Goal: Task Accomplishment & Management: Complete application form

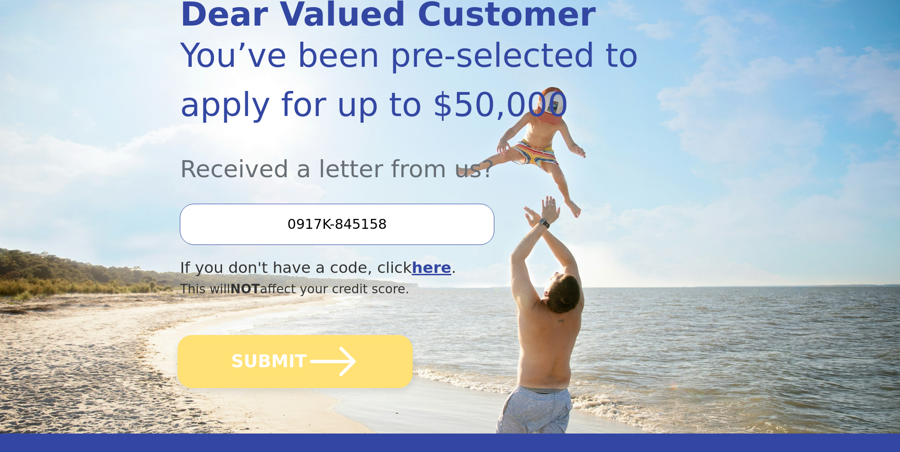
scroll to position [142, 0]
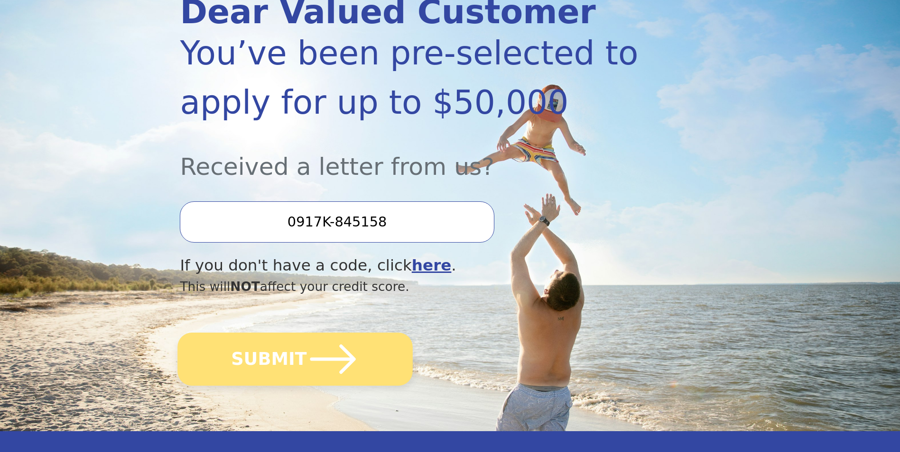
click at [366, 364] on button "SUBMIT" at bounding box center [295, 359] width 235 height 53
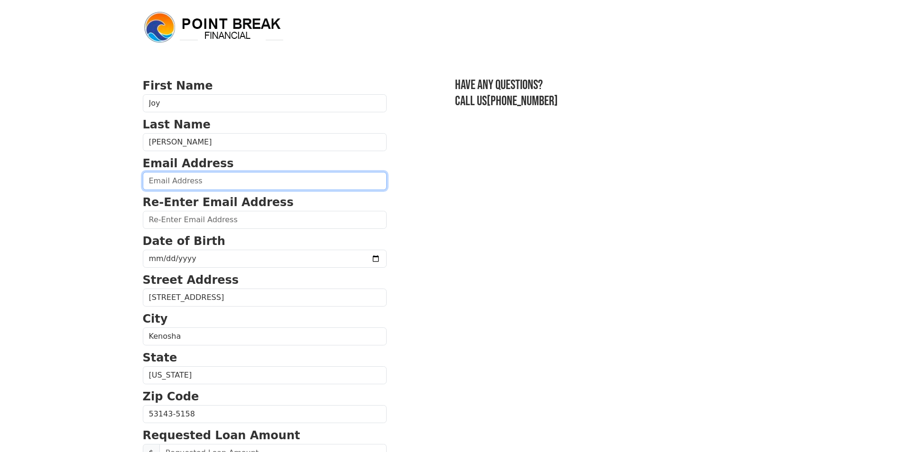
click at [198, 184] on input "email" at bounding box center [265, 181] width 244 height 18
type input "[EMAIL_ADDRESS][DOMAIN_NAME]"
type input "[PHONE_NUMBER]"
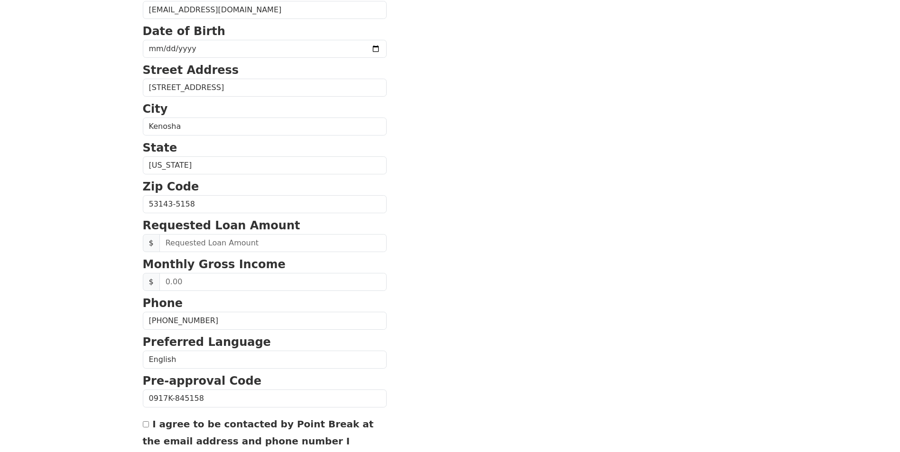
scroll to position [208, 0]
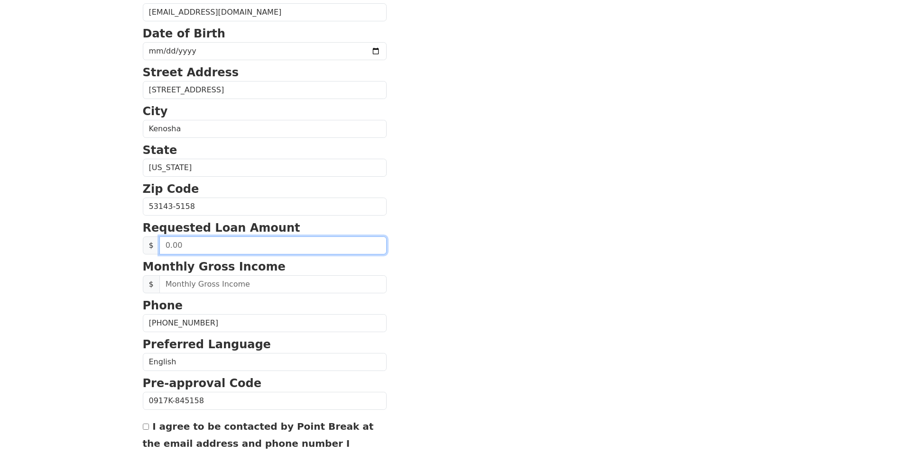
click at [200, 244] on input "text" at bounding box center [272, 246] width 227 height 18
type input "25,000.00"
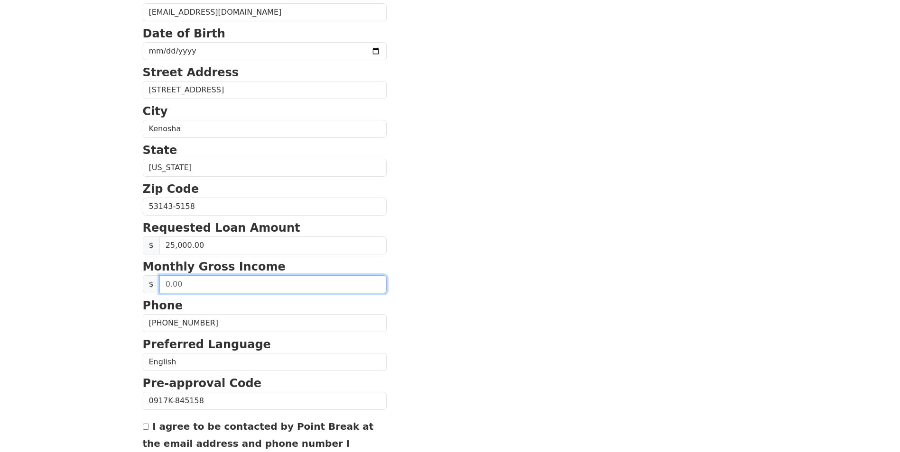
click at [190, 285] on input "text" at bounding box center [272, 285] width 227 height 18
type input "5,000.00"
click at [144, 425] on input "I agree to be contacted by Point Break at the email address and phone number I …" at bounding box center [146, 427] width 6 height 6
checkbox input "true"
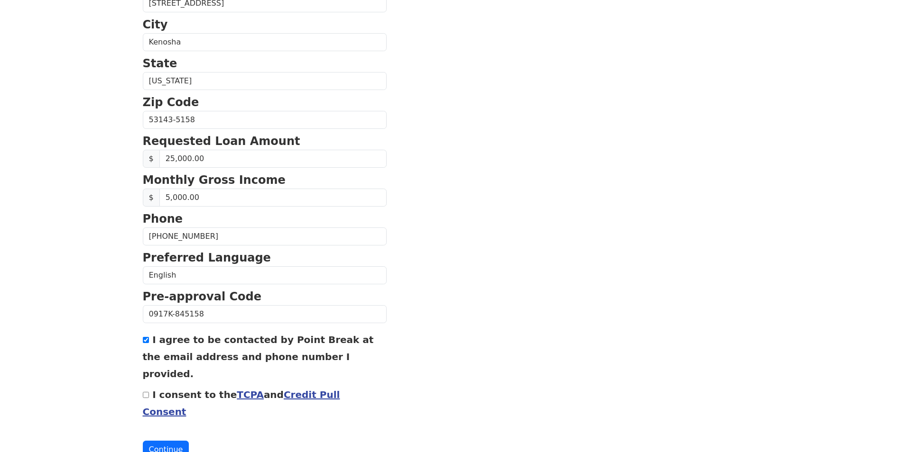
scroll to position [303, 0]
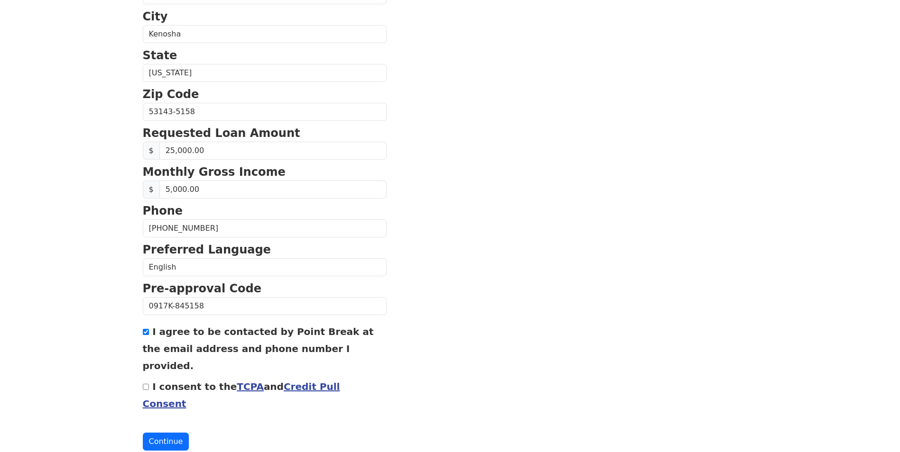
click at [141, 368] on div "First Name [PERSON_NAME] Last Name [PERSON_NAME] Email Address [EMAIL_ADDRESS][…" at bounding box center [450, 91] width 626 height 788
click at [149, 378] on div "I consent to the TCPA and Credit Pull Consent" at bounding box center [265, 395] width 244 height 34
click at [147, 384] on input "I consent to the TCPA and Credit Pull Consent" at bounding box center [146, 387] width 6 height 6
checkbox input "true"
click at [175, 433] on button "Continue" at bounding box center [166, 442] width 46 height 18
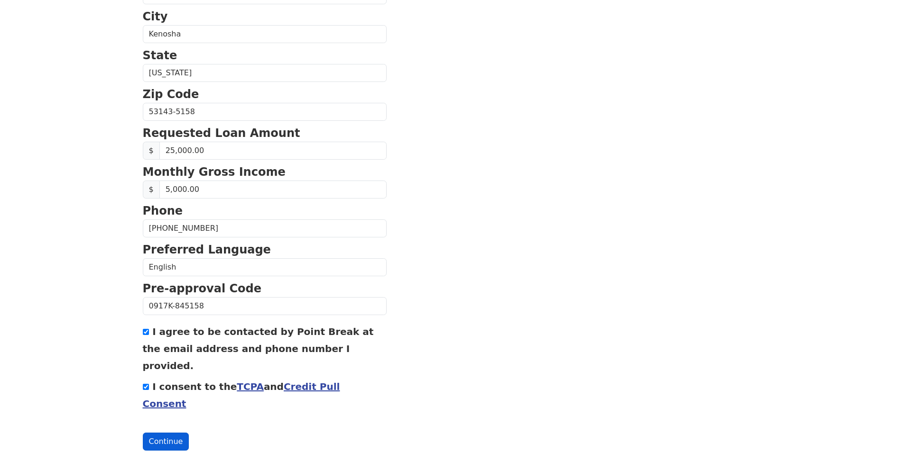
scroll to position [316, 0]
click at [165, 433] on button "Continue" at bounding box center [166, 442] width 46 height 18
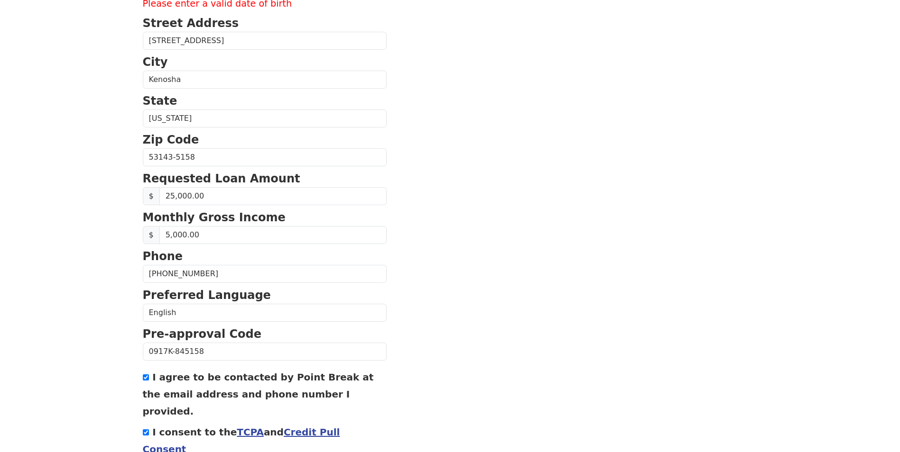
scroll to position [174, 0]
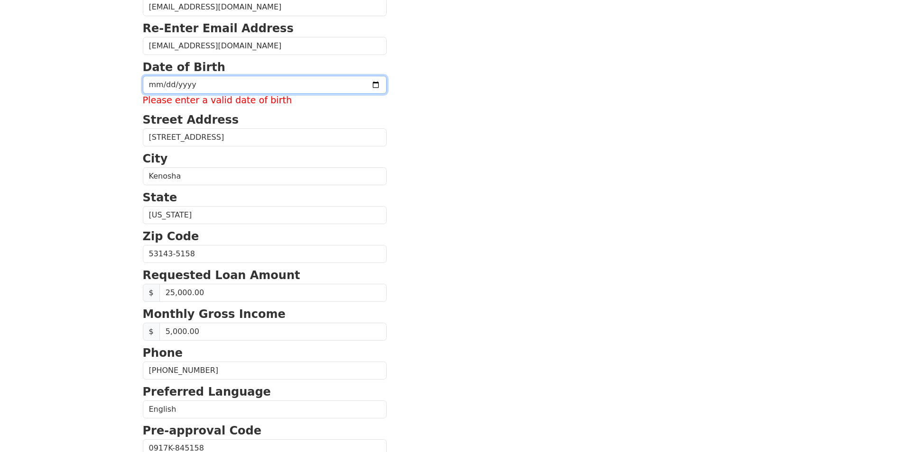
click at [156, 84] on input "date" at bounding box center [265, 85] width 244 height 18
type input "[DATE]"
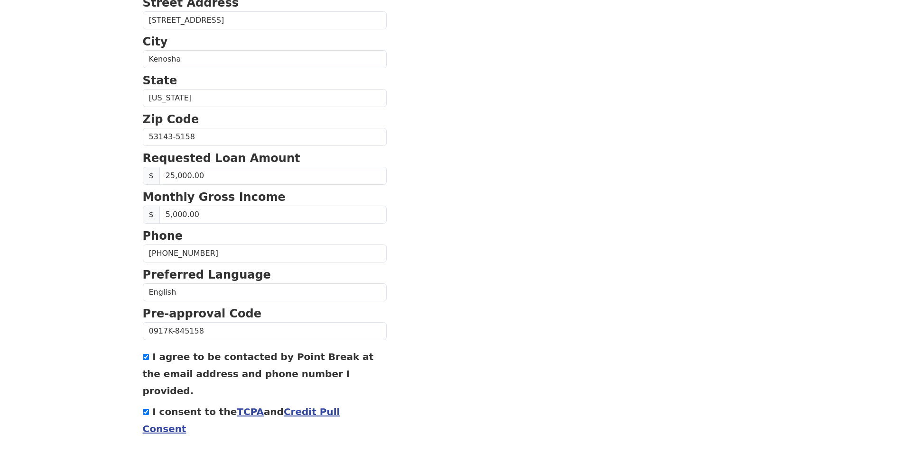
scroll to position [303, 0]
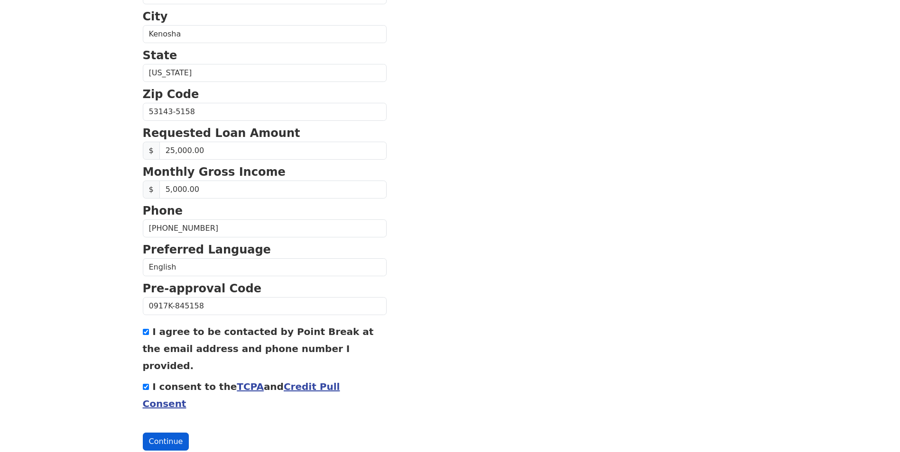
click at [167, 433] on button "Continue" at bounding box center [166, 442] width 46 height 18
